Goal: Transaction & Acquisition: Purchase product/service

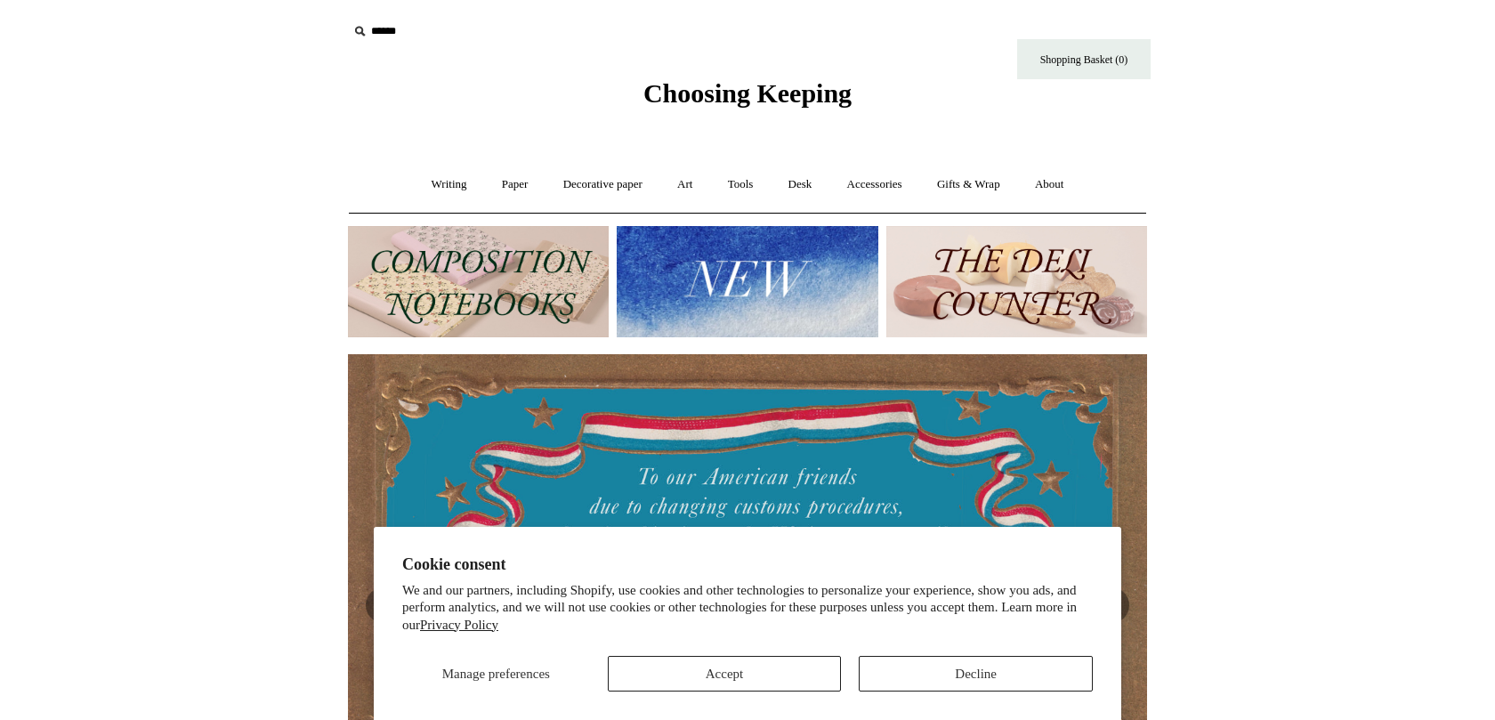
scroll to position [0, 1598]
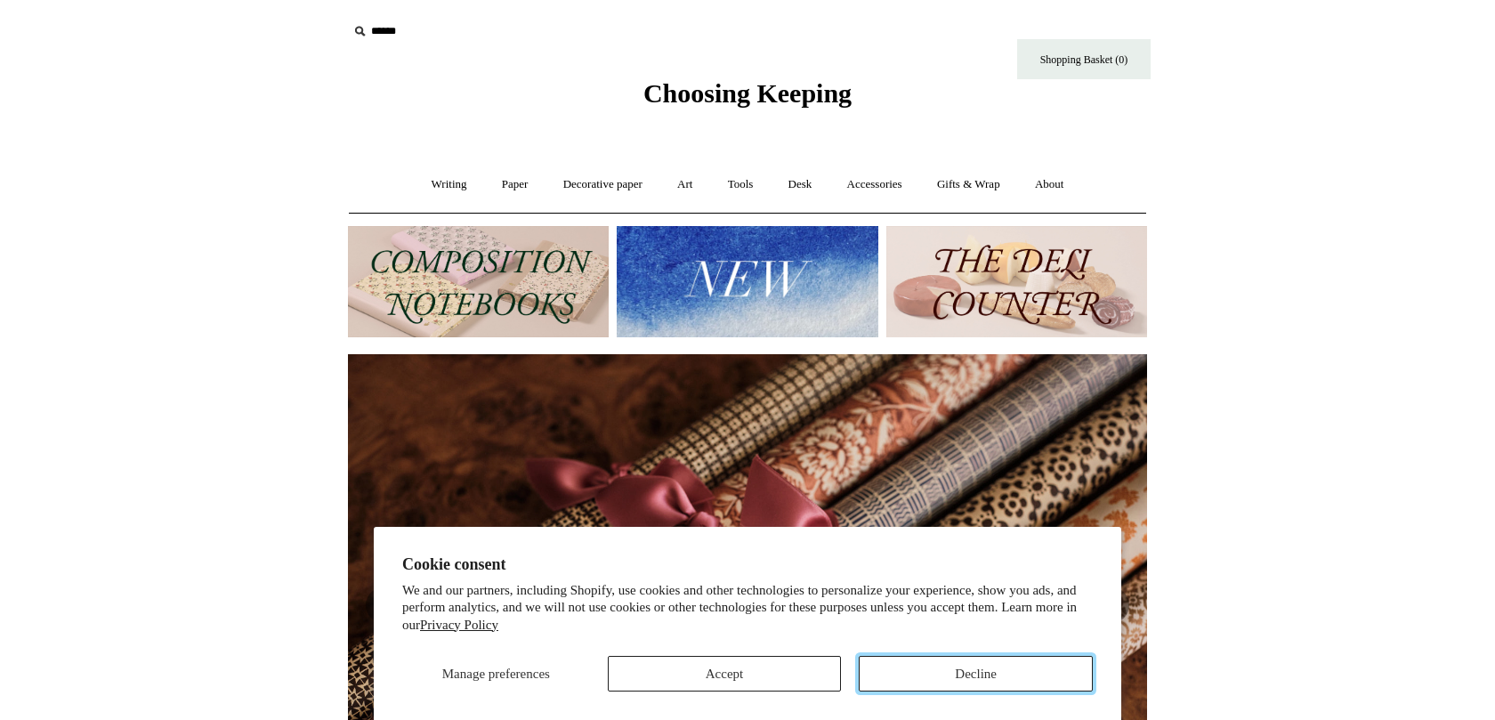
click at [929, 673] on button "Decline" at bounding box center [976, 674] width 234 height 36
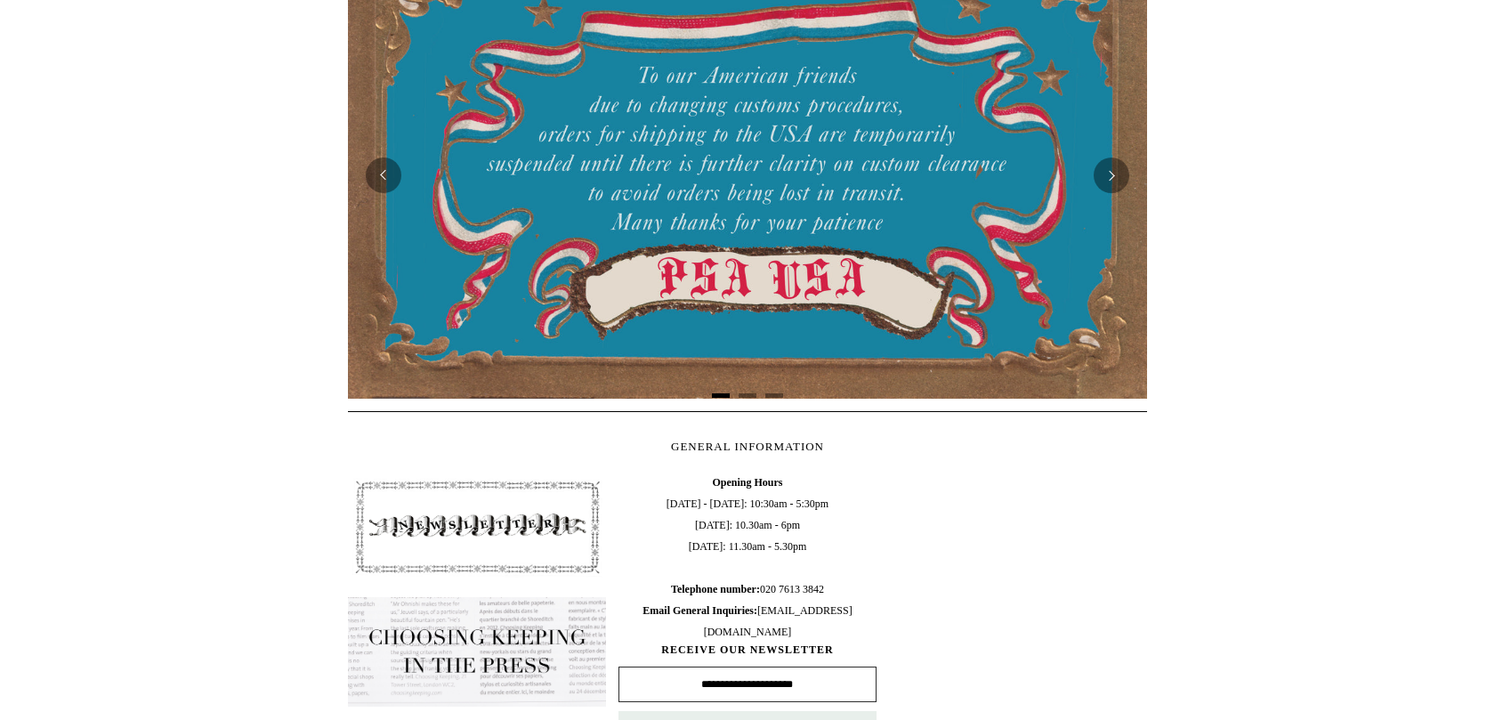
scroll to position [0, 0]
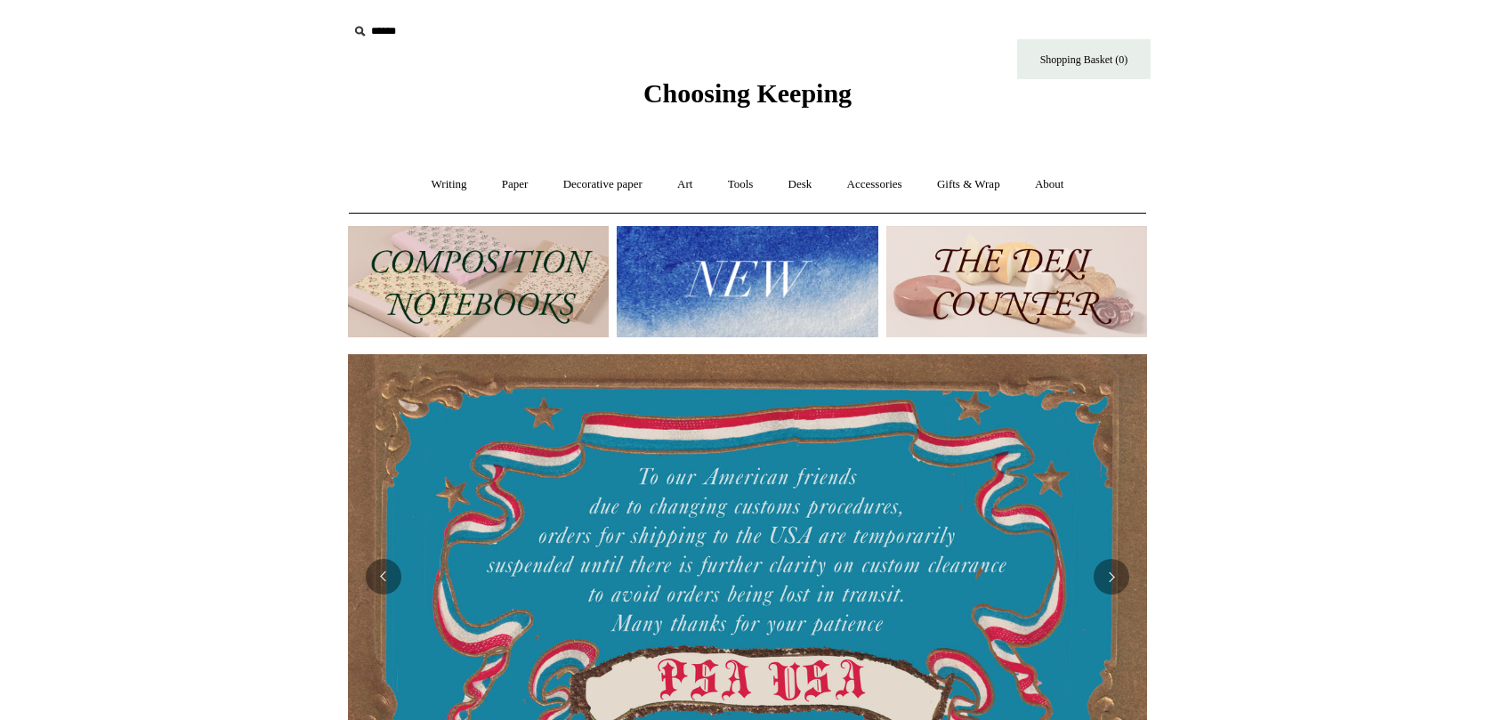
click at [978, 286] on img at bounding box center [1016, 281] width 261 height 111
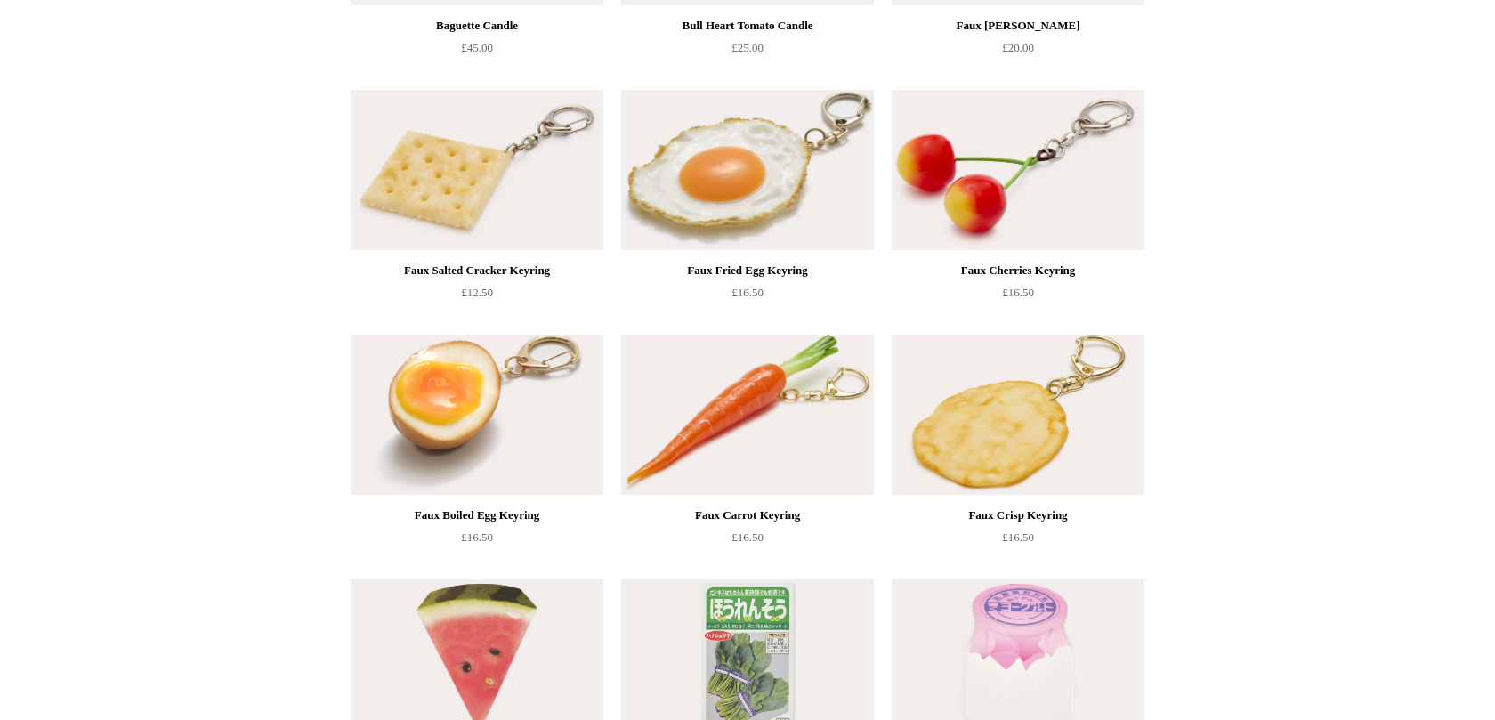
scroll to position [907, 0]
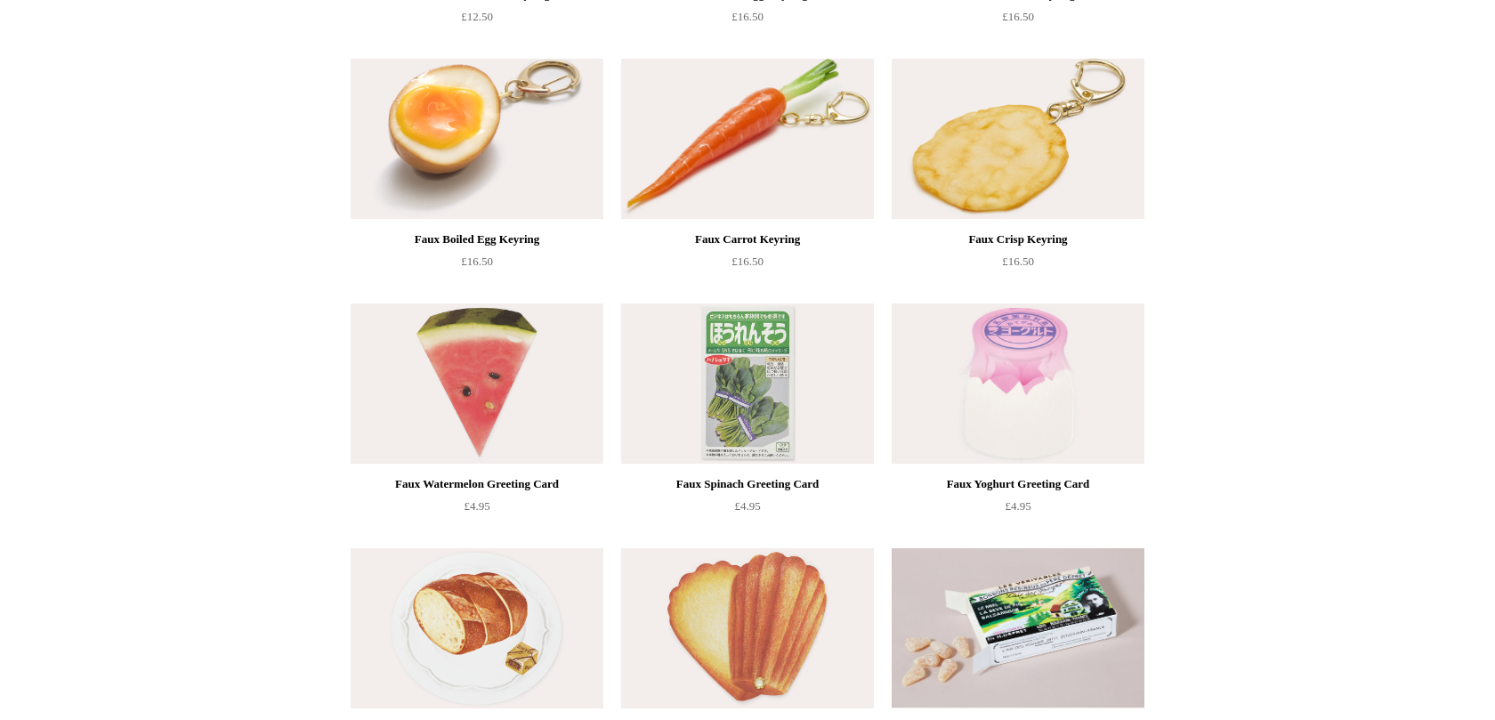
click at [858, 366] on img at bounding box center [747, 383] width 253 height 160
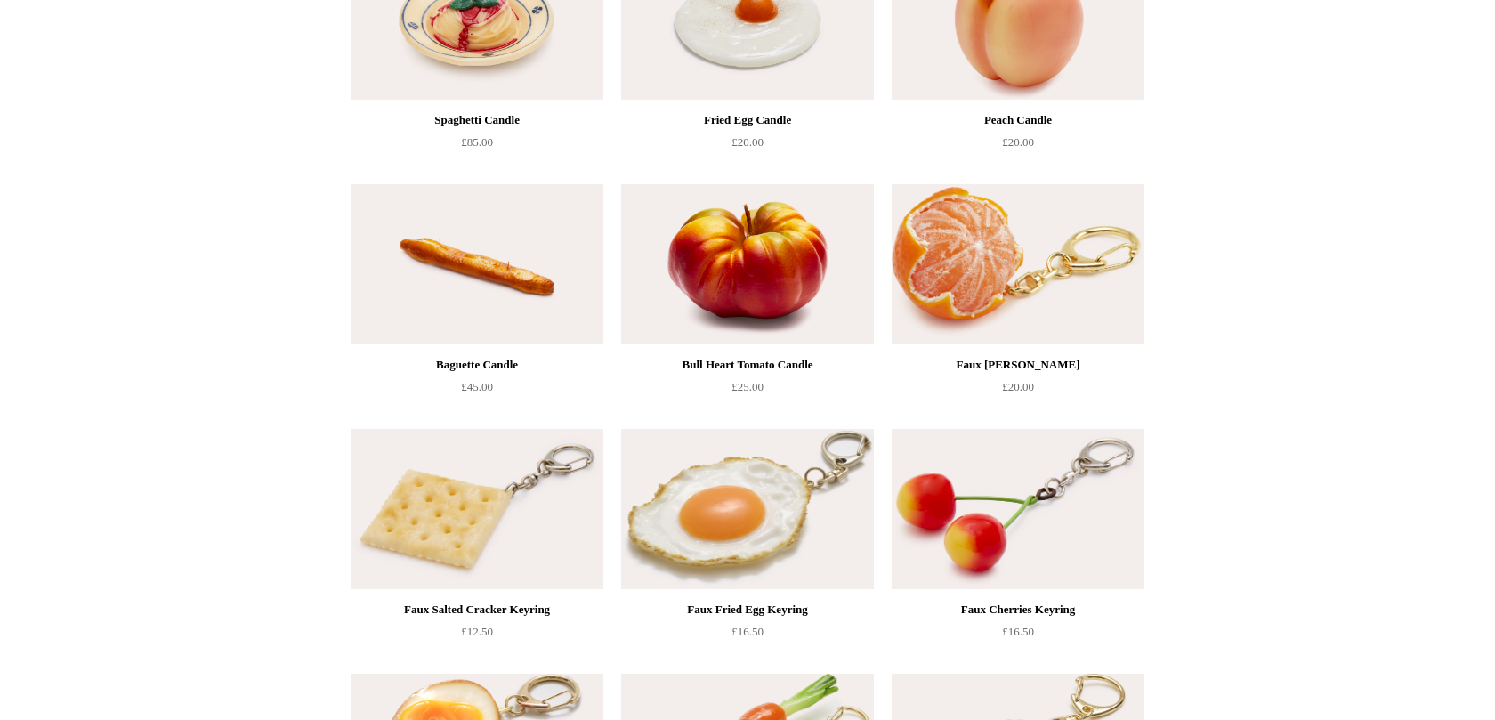
scroll to position [0, 0]
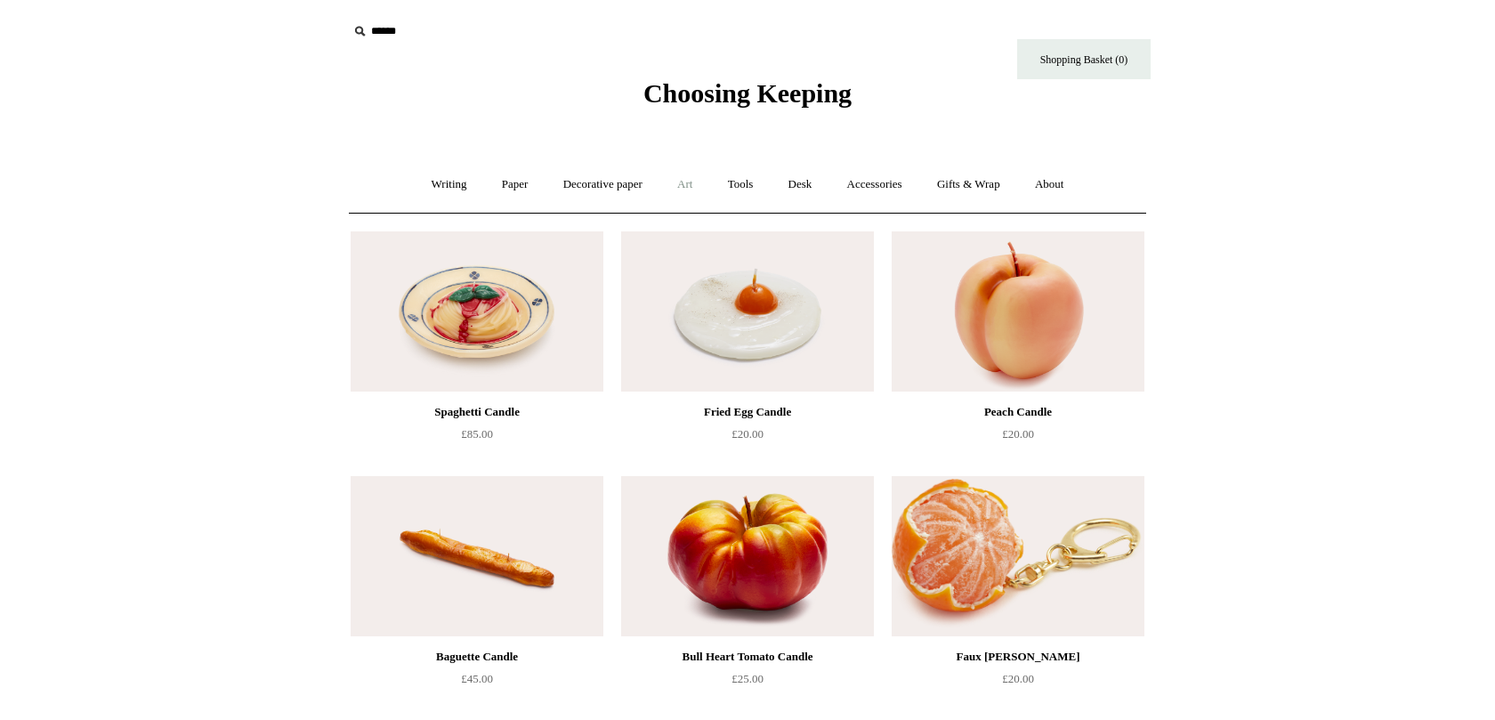
click at [696, 181] on link "Art +" at bounding box center [684, 184] width 47 height 47
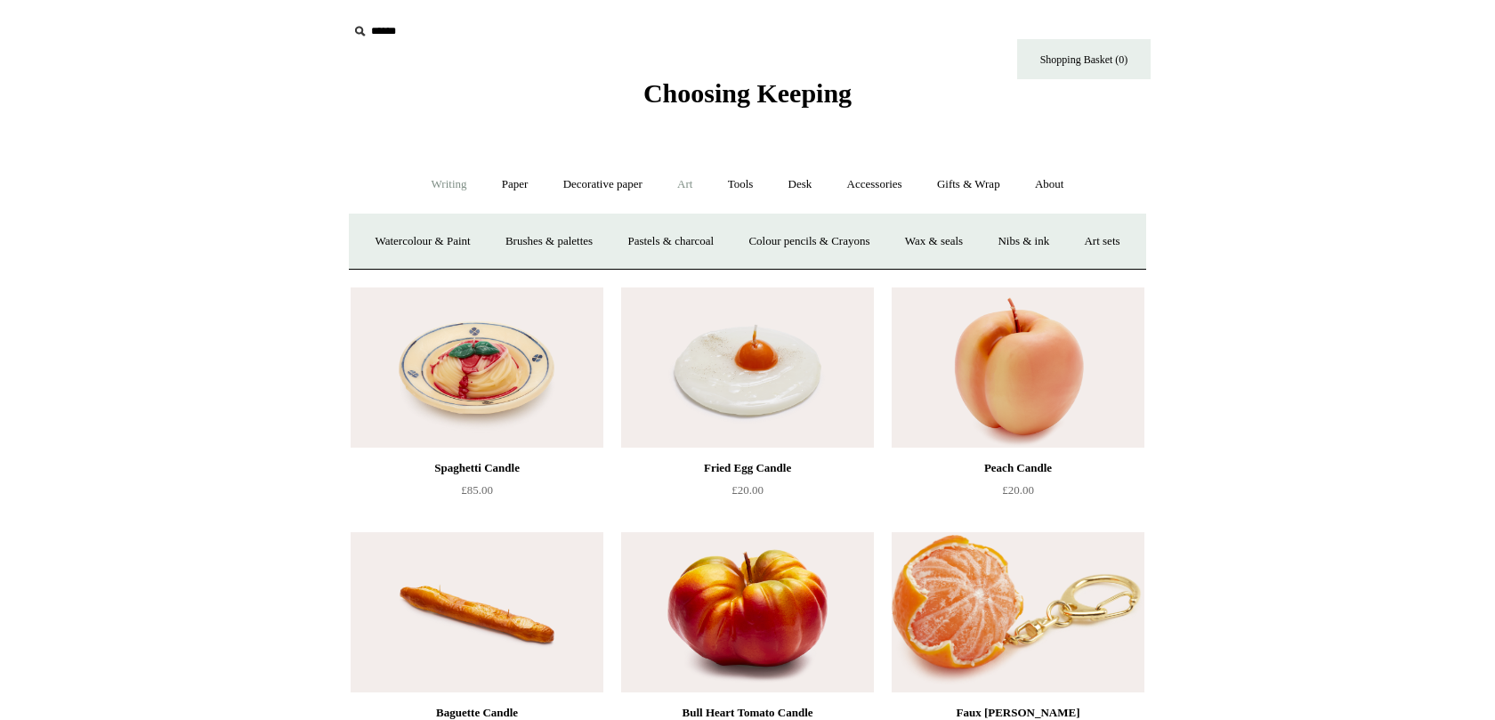
click at [449, 189] on link "Writing +" at bounding box center [449, 184] width 68 height 47
click at [495, 193] on link "Paper +" at bounding box center [515, 184] width 59 height 47
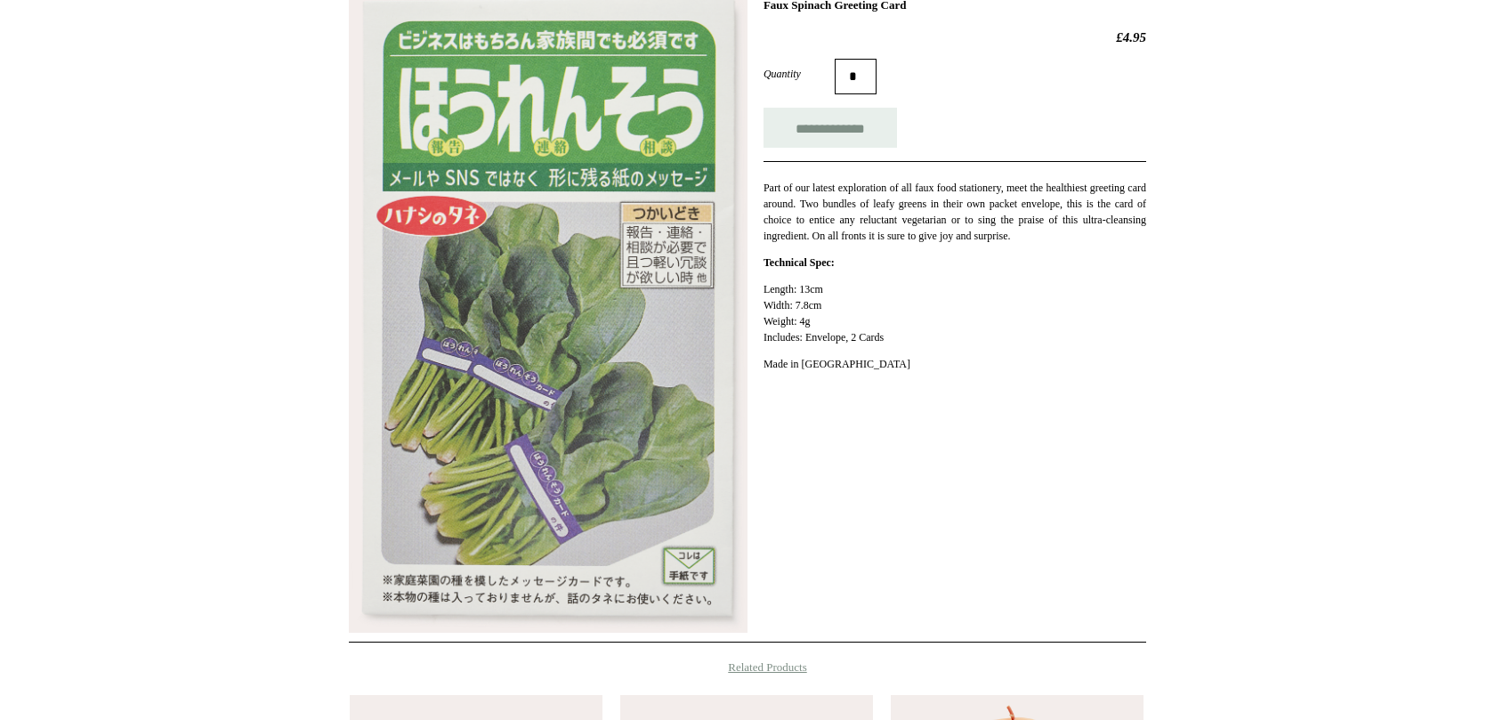
scroll to position [157, 0]
